Goal: Task Accomplishment & Management: Manage account settings

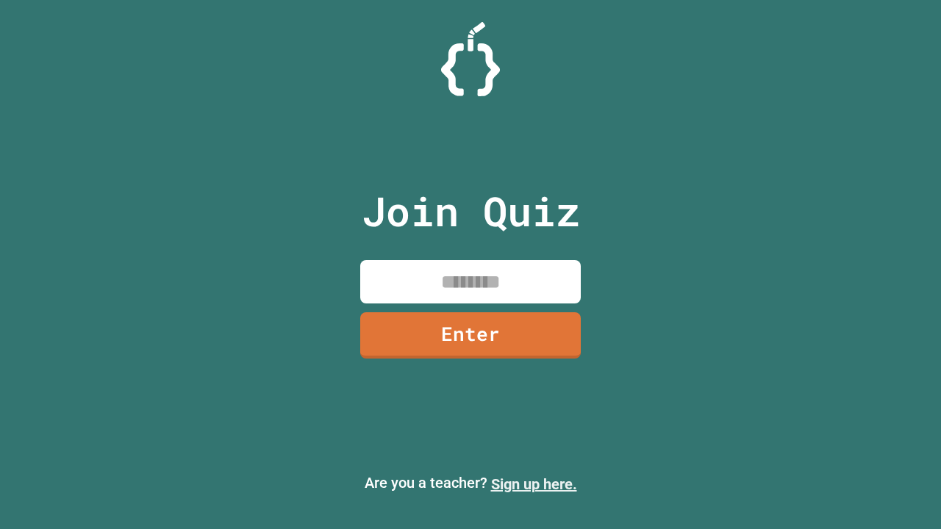
click at [534, 484] on link "Sign up here." at bounding box center [534, 484] width 86 height 18
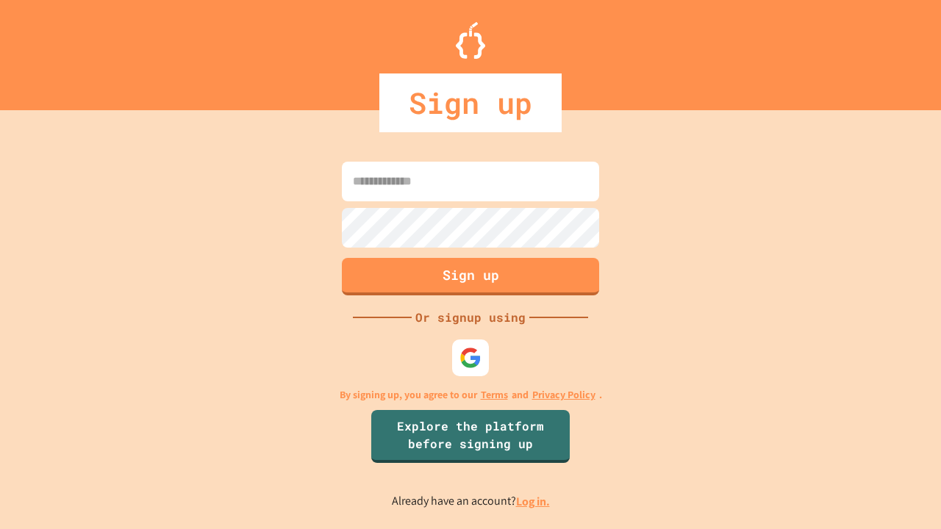
click at [534, 501] on link "Log in." at bounding box center [533, 501] width 34 height 15
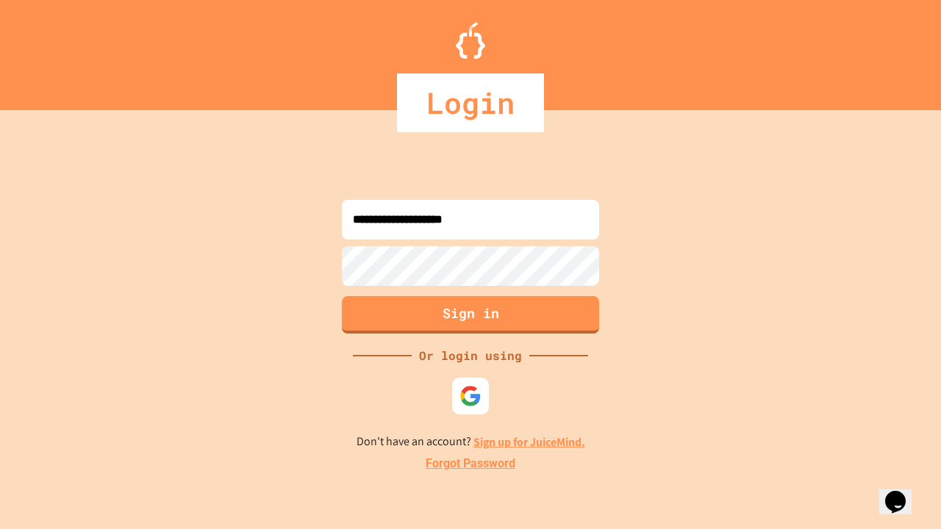
type input "**********"
